Goal: Task Accomplishment & Management: Use online tool/utility

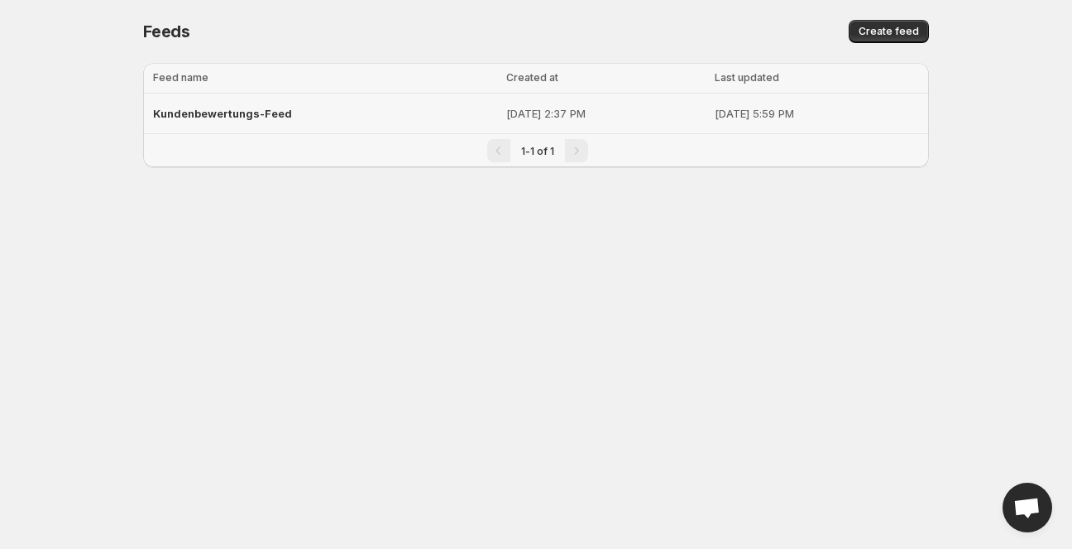
click at [212, 120] on div "Kundenbewertungs-Feed" at bounding box center [324, 113] width 343 height 30
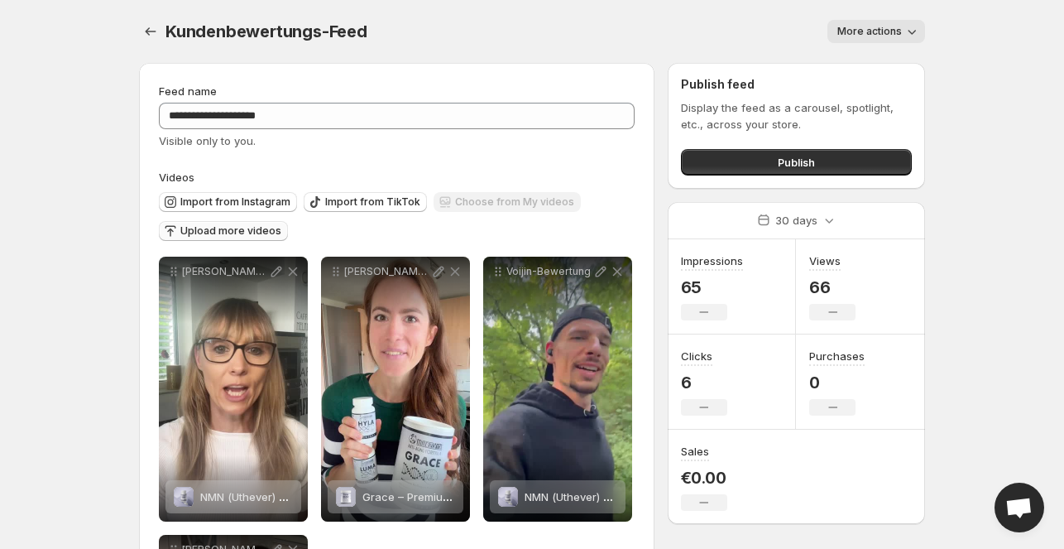
click at [209, 236] on span "Upload more videos" at bounding box center [230, 230] width 101 height 13
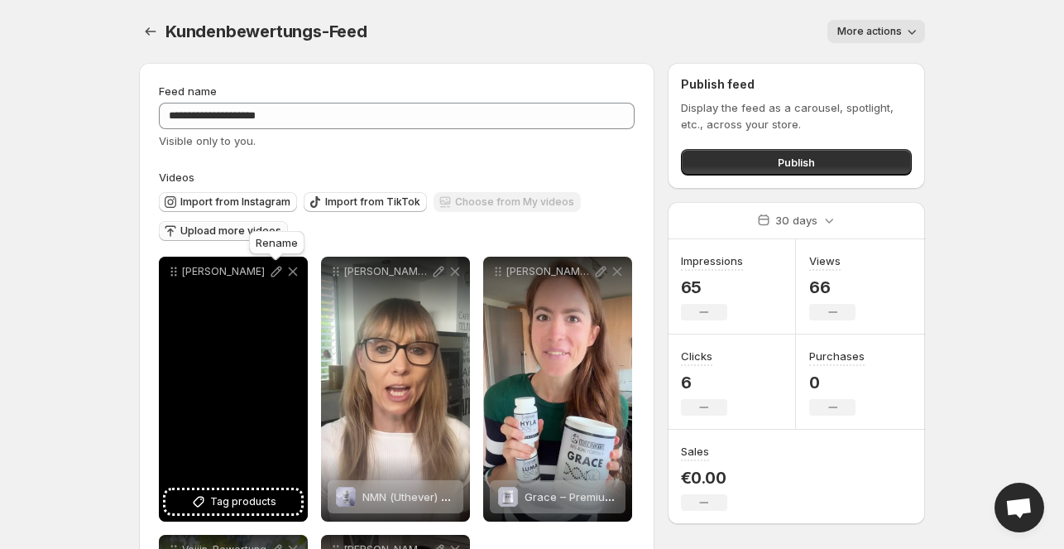
click at [281, 271] on icon at bounding box center [276, 271] width 17 height 17
click at [251, 498] on span "Tag products" at bounding box center [243, 501] width 66 height 17
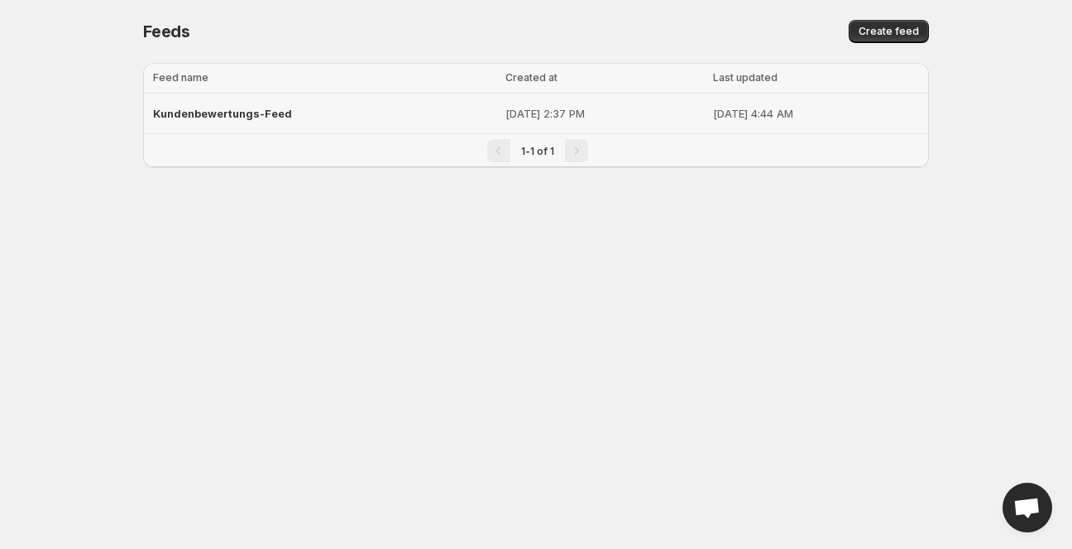
click at [199, 113] on span "Kundenbewertungs-Feed" at bounding box center [222, 113] width 139 height 13
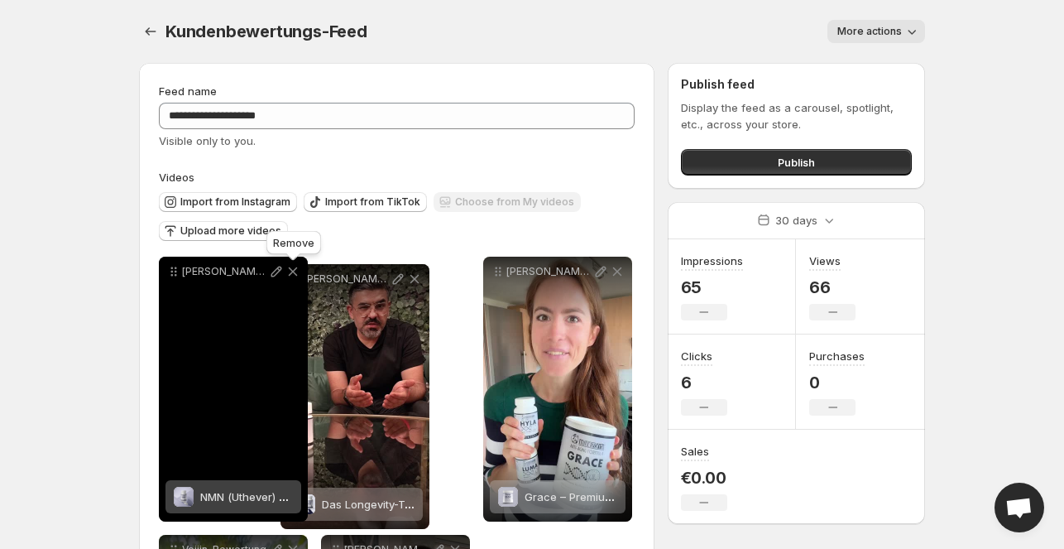
drag, startPoint x: 175, startPoint y: 272, endPoint x: 299, endPoint y: 280, distance: 125.1
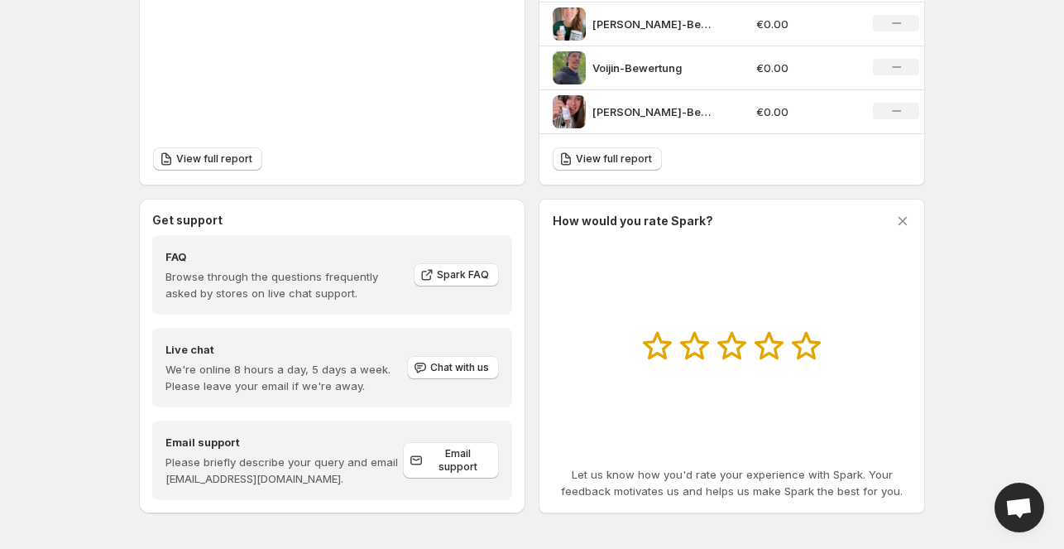
scroll to position [717, 0]
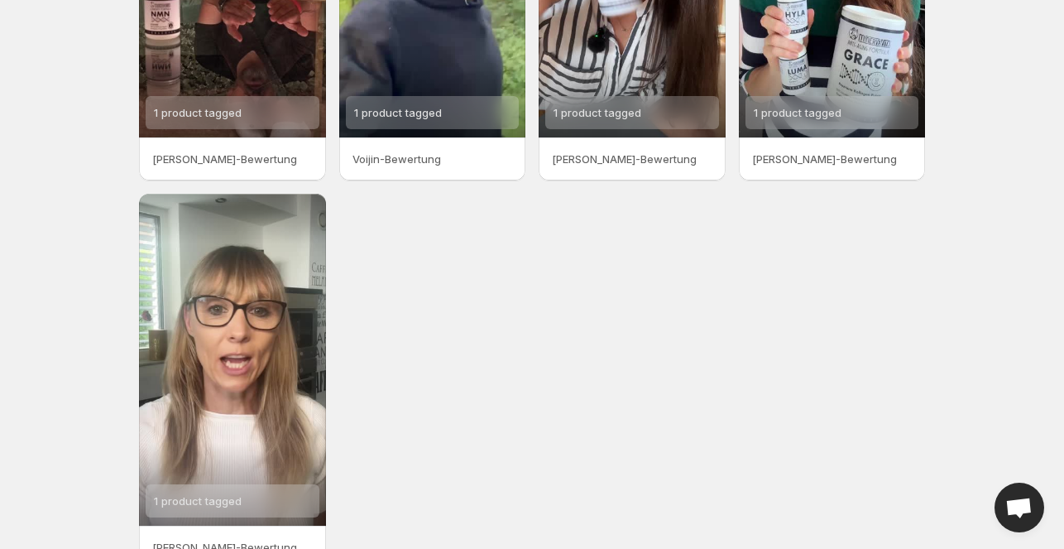
scroll to position [258, 0]
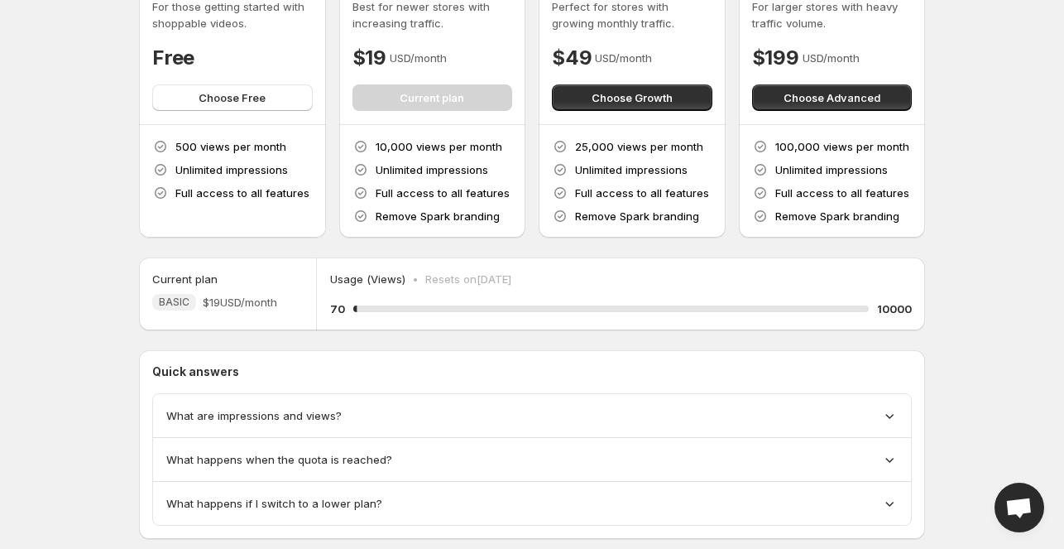
scroll to position [147, 0]
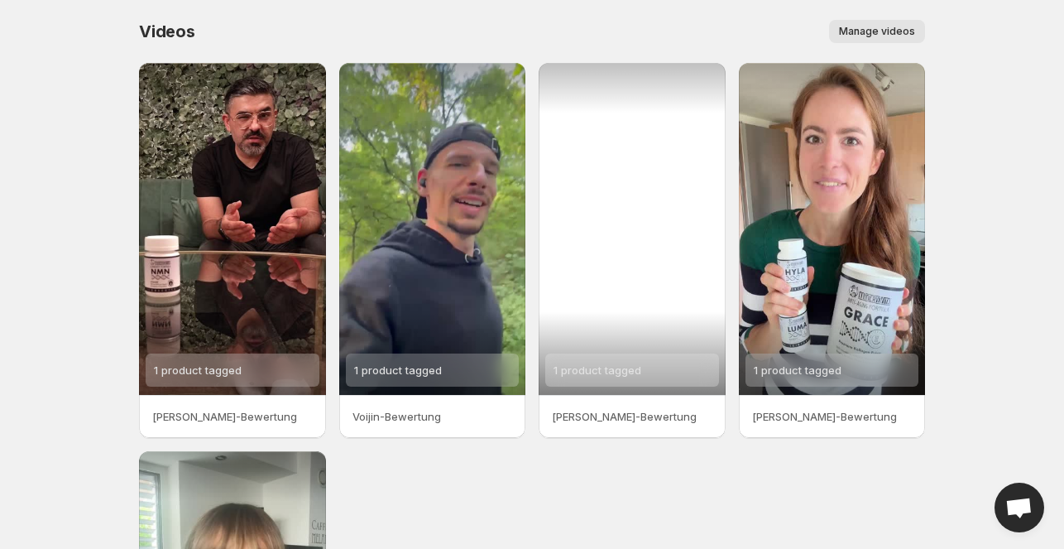
click at [649, 372] on div "1 product tagged" at bounding box center [632, 369] width 174 height 33
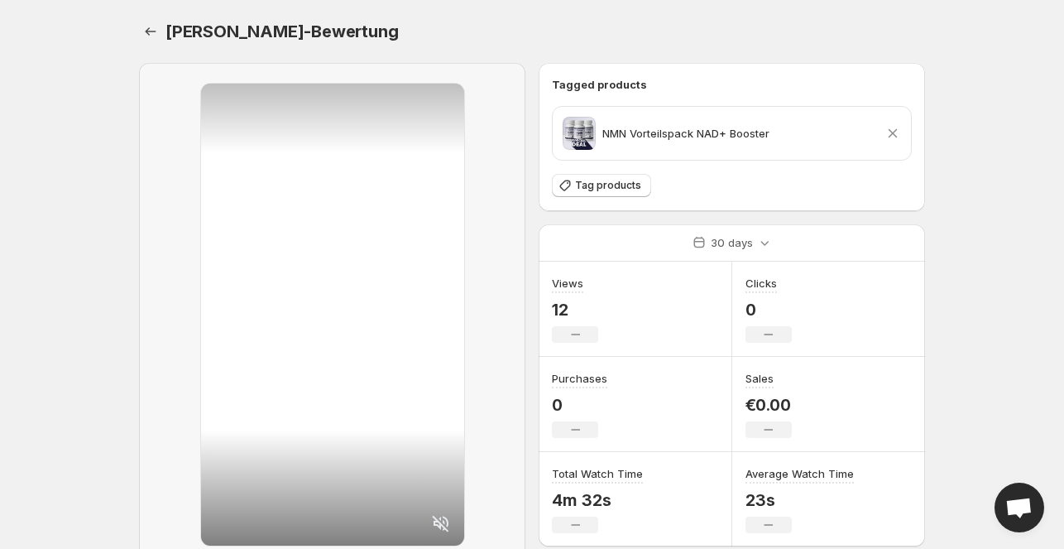
click at [897, 137] on icon at bounding box center [893, 133] width 9 height 9
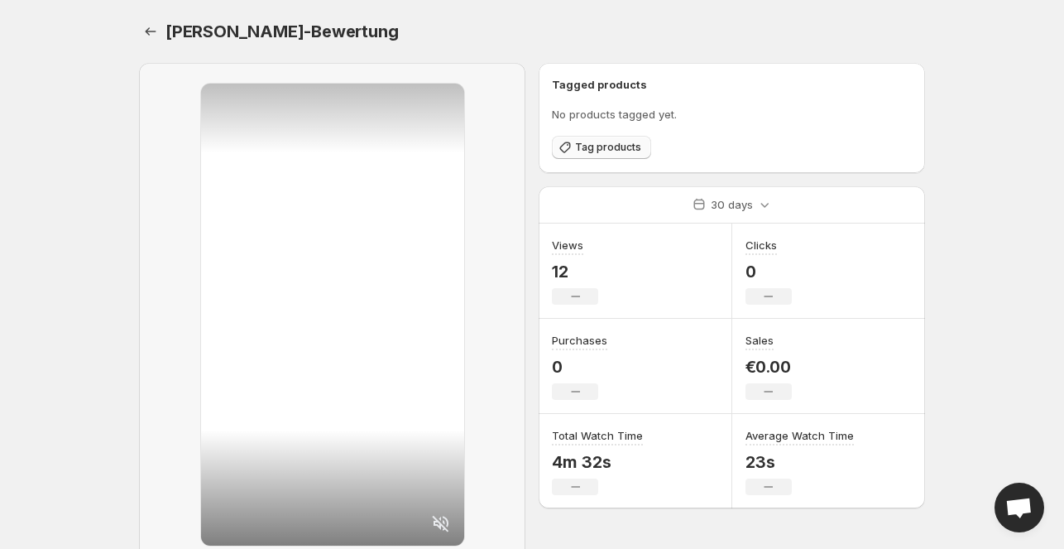
click at [611, 151] on span "Tag products" at bounding box center [608, 147] width 66 height 13
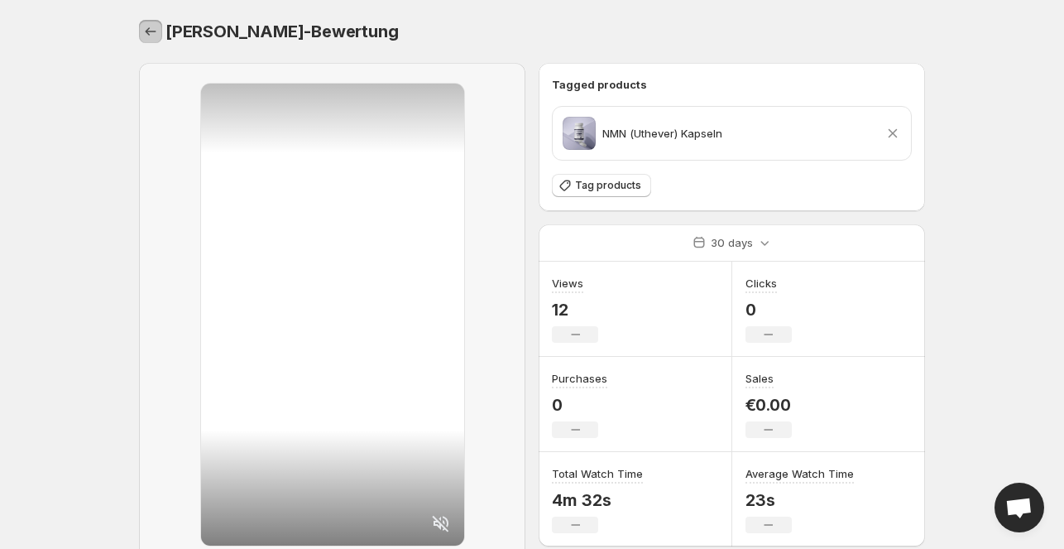
click at [147, 36] on icon "Settings" at bounding box center [150, 31] width 17 height 17
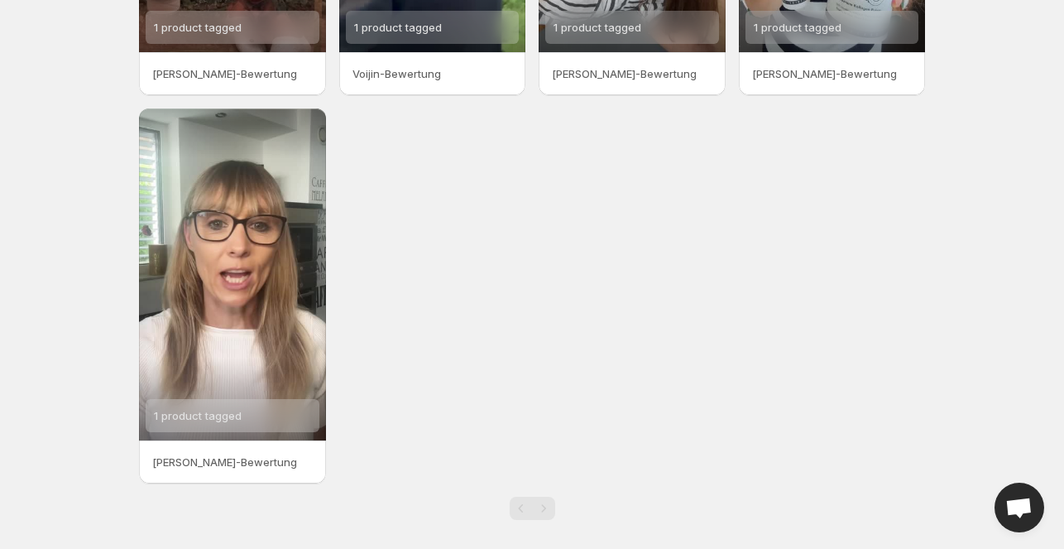
scroll to position [341, 0]
